Goal: Information Seeking & Learning: Check status

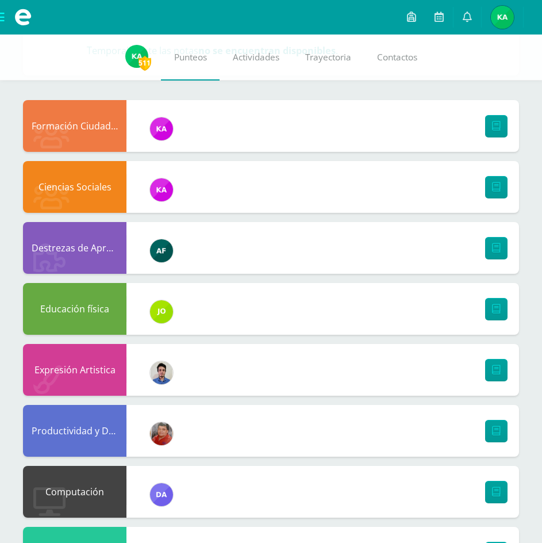
scroll to position [86, 0]
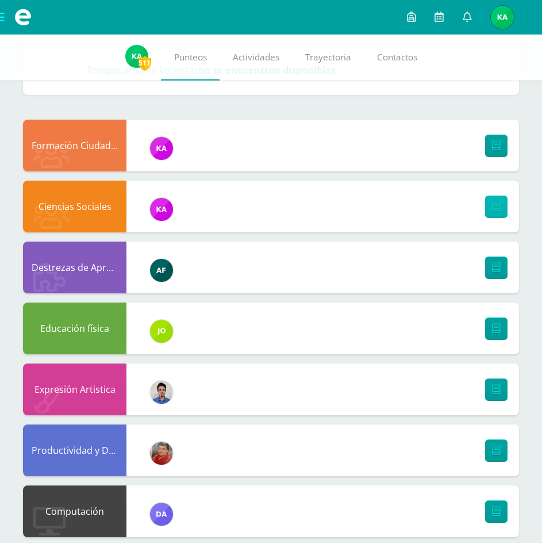
click at [494, 212] on icon at bounding box center [496, 207] width 9 height 10
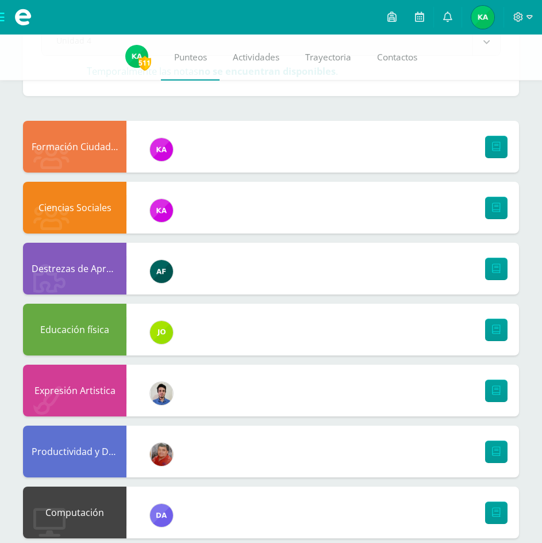
click at [477, 14] on img at bounding box center [482, 17] width 23 height 23
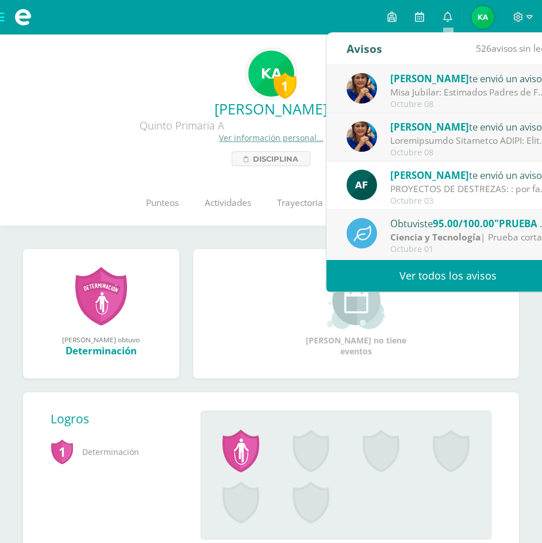
click at [440, 82] on span "[PERSON_NAME]" at bounding box center [429, 78] width 79 height 13
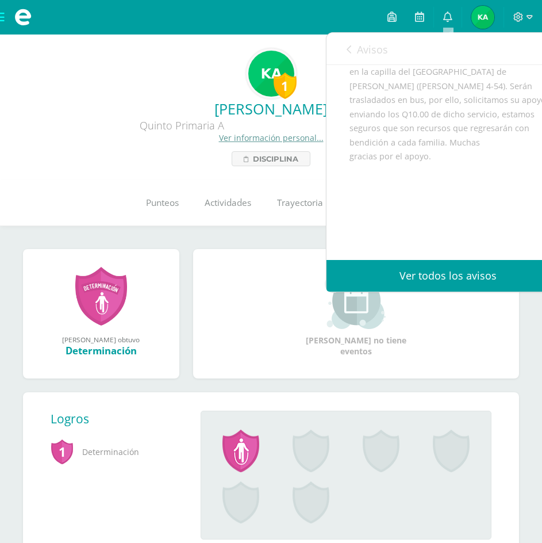
scroll to position [238, 0]
click at [348, 53] on icon at bounding box center [349, 49] width 5 height 9
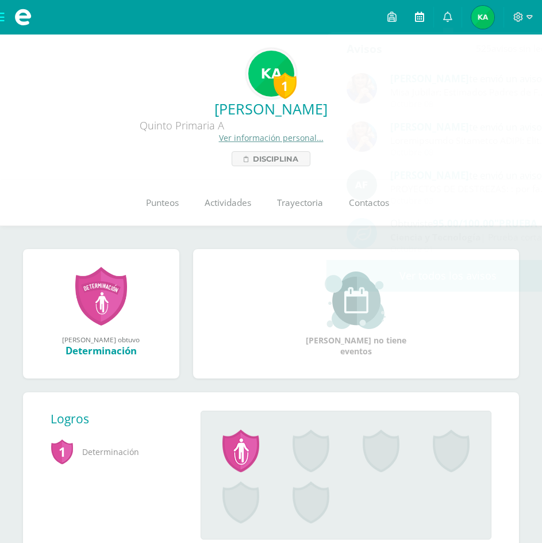
click at [416, 18] on icon at bounding box center [419, 16] width 9 height 10
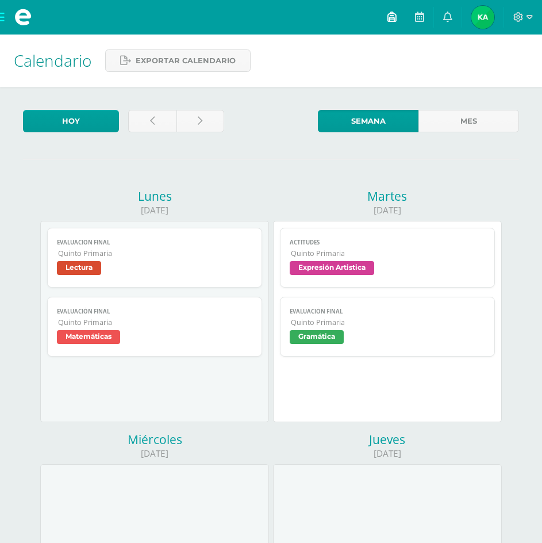
click at [391, 21] on icon at bounding box center [392, 16] width 9 height 10
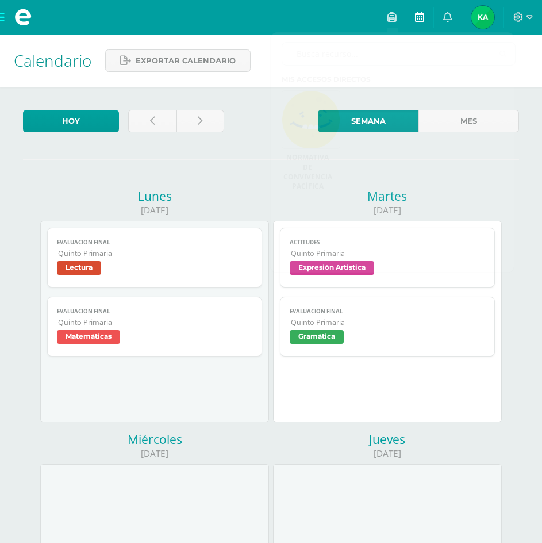
click at [416, 14] on icon at bounding box center [419, 16] width 9 height 10
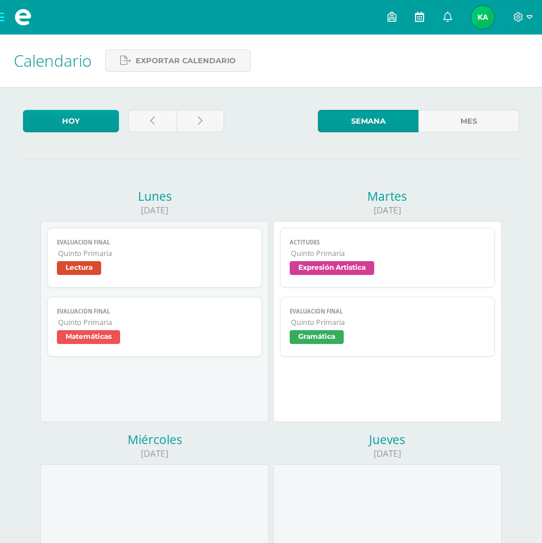
click at [421, 19] on icon at bounding box center [419, 16] width 9 height 10
click at [421, 18] on icon at bounding box center [419, 16] width 9 height 10
click at [420, 18] on icon at bounding box center [419, 16] width 9 height 10
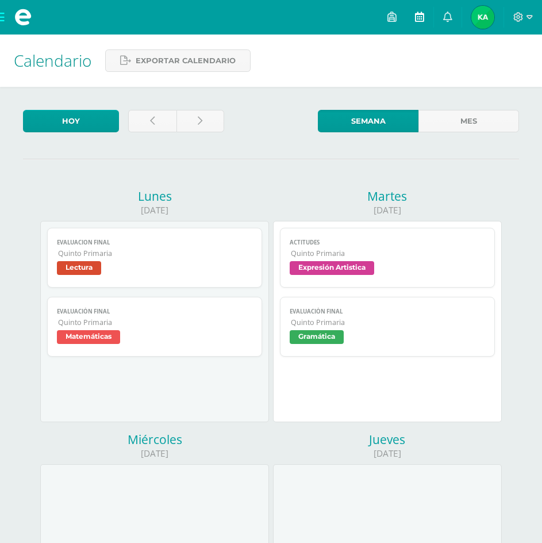
click at [420, 18] on icon at bounding box center [419, 16] width 9 height 10
click at [479, 23] on img at bounding box center [482, 17] width 23 height 23
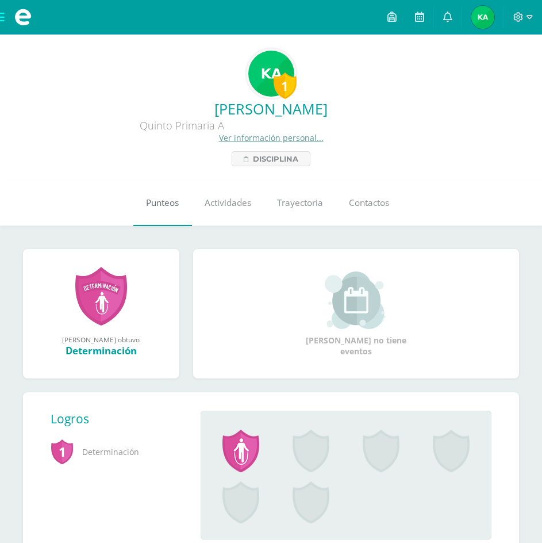
click at [166, 208] on span "Punteos" at bounding box center [162, 203] width 33 height 12
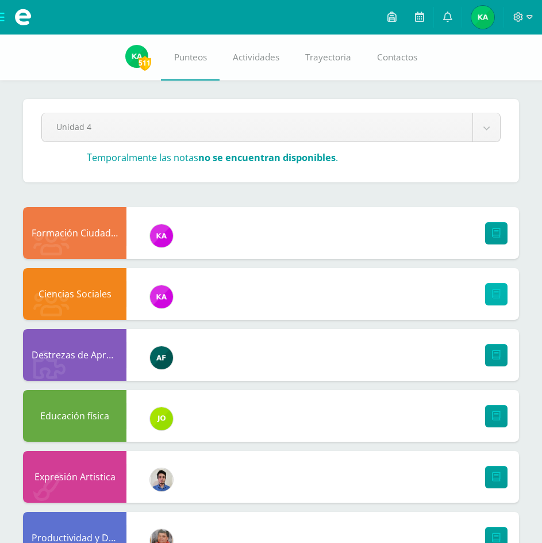
click at [502, 299] on link at bounding box center [496, 294] width 22 height 22
